Goal: Navigation & Orientation: Find specific page/section

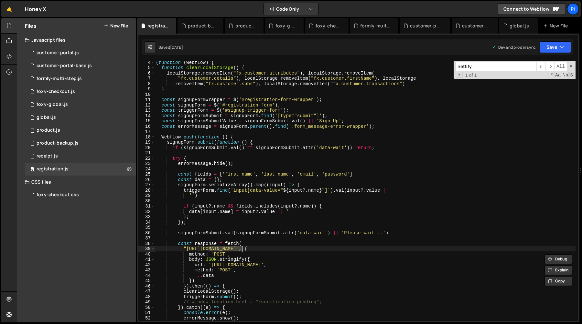
scroll to position [17, 0]
click at [80, 105] on div "0 foxy-global.js 0" at bounding box center [80, 104] width 111 height 13
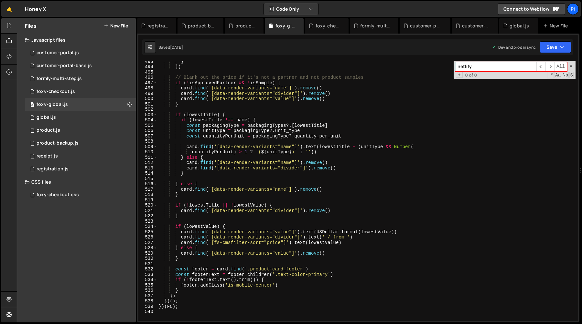
scroll to position [2783, 0]
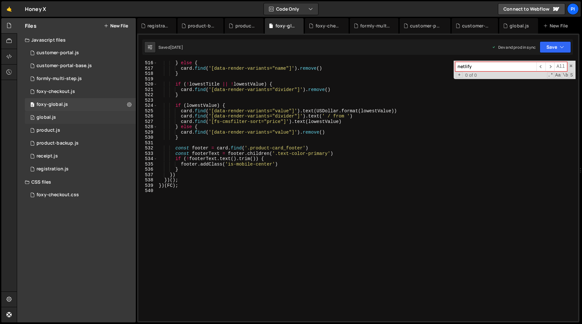
click at [55, 113] on div "0 global.js 0" at bounding box center [80, 117] width 111 height 13
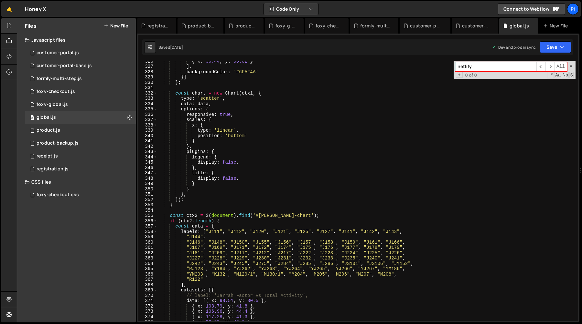
scroll to position [1735, 0]
click at [63, 54] on div "customer-portal.js" at bounding box center [58, 53] width 42 height 6
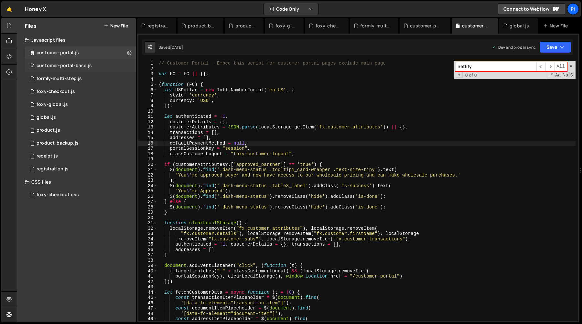
click at [67, 70] on div "0 customer-portal-base.js 0" at bounding box center [80, 65] width 111 height 13
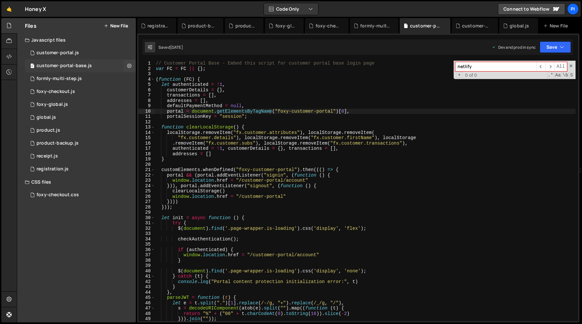
scroll to position [0, 0]
click at [69, 52] on div "customer-portal.js" at bounding box center [58, 53] width 42 height 6
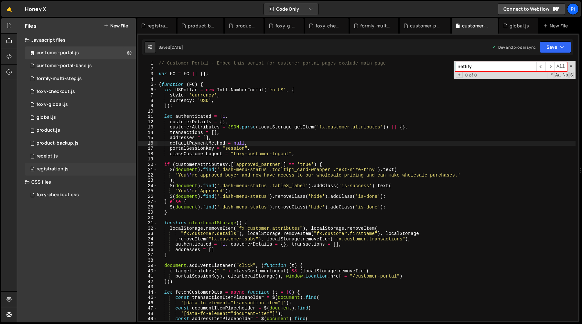
click at [69, 170] on div "0 registration.js 0" at bounding box center [80, 169] width 111 height 13
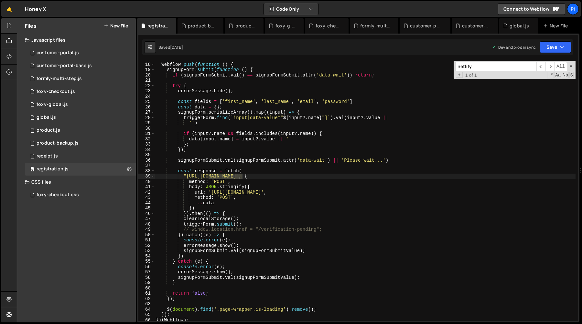
scroll to position [224, 0]
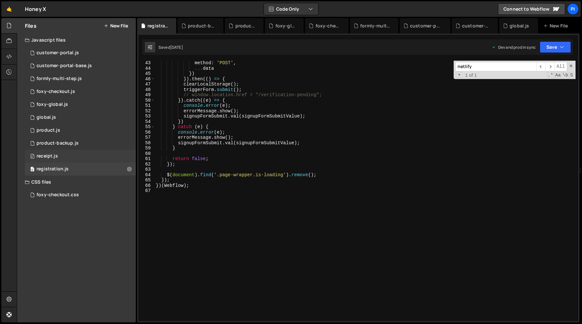
click at [61, 155] on div "0 receipt.js 0" at bounding box center [80, 156] width 111 height 13
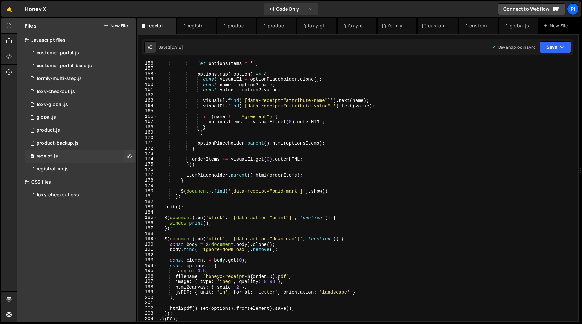
scroll to position [960, 0]
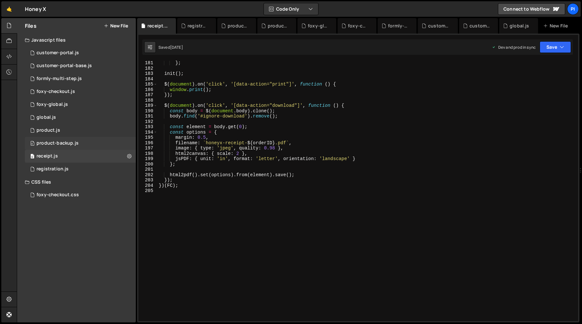
click at [79, 142] on div "0 product-backup.js 0" at bounding box center [80, 143] width 111 height 13
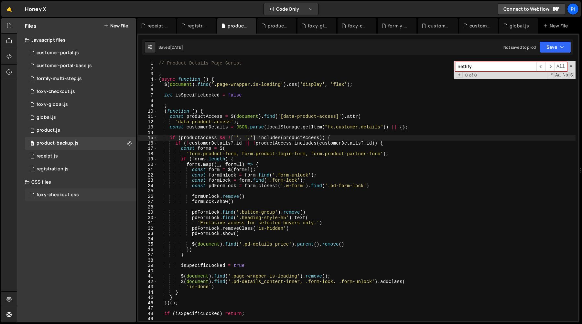
click at [70, 194] on div "foxy-checkout.css" at bounding box center [58, 195] width 42 height 6
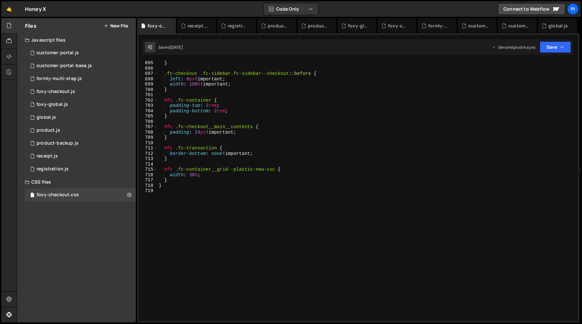
scroll to position [3711, 0]
click at [53, 98] on div "0 foxy-checkout.js 0" at bounding box center [80, 91] width 111 height 13
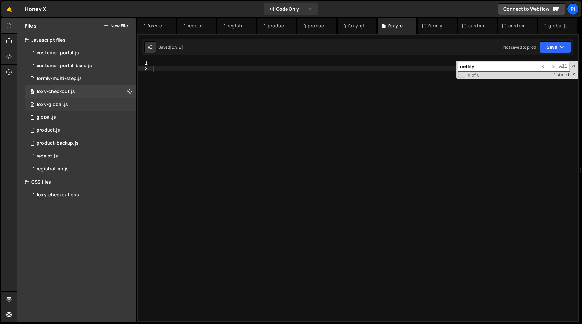
click at [97, 108] on div "0 foxy-global.js 0" at bounding box center [80, 104] width 111 height 13
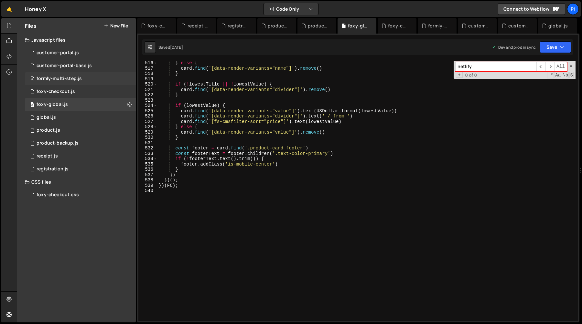
scroll to position [5725, 0]
click at [95, 74] on div "0 formly-multi-step.js 0" at bounding box center [80, 78] width 111 height 13
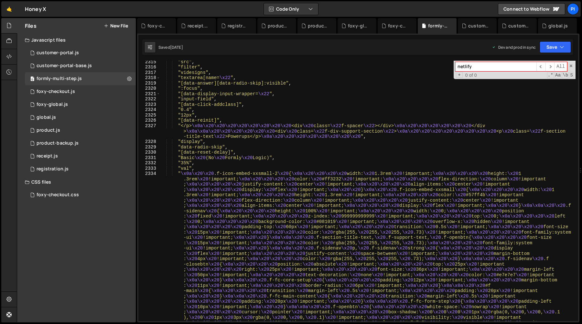
scroll to position [7332, 0]
